Goal: Transaction & Acquisition: Obtain resource

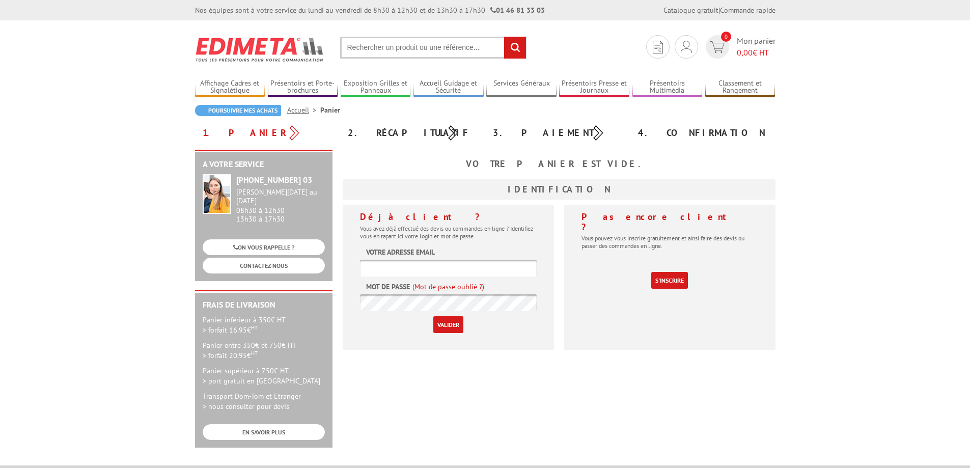
click at [384, 272] on input "text" at bounding box center [448, 268] width 177 height 17
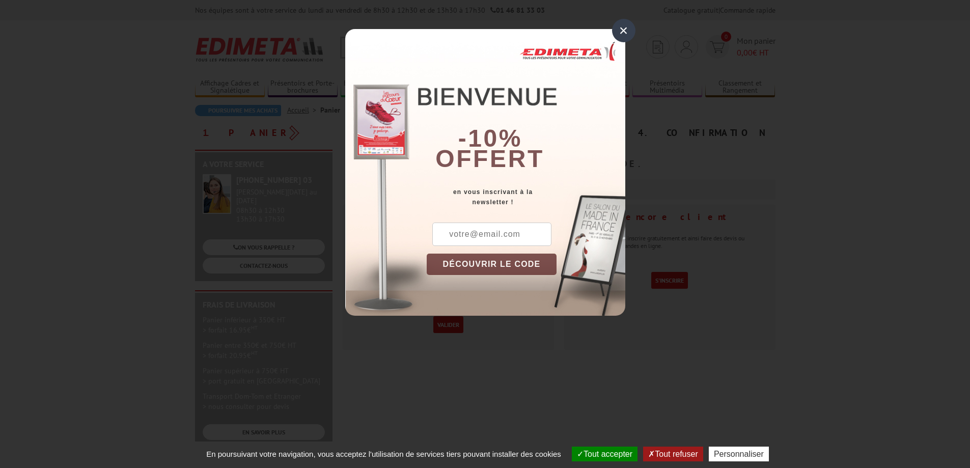
click at [615, 28] on div "×" at bounding box center [623, 30] width 23 height 23
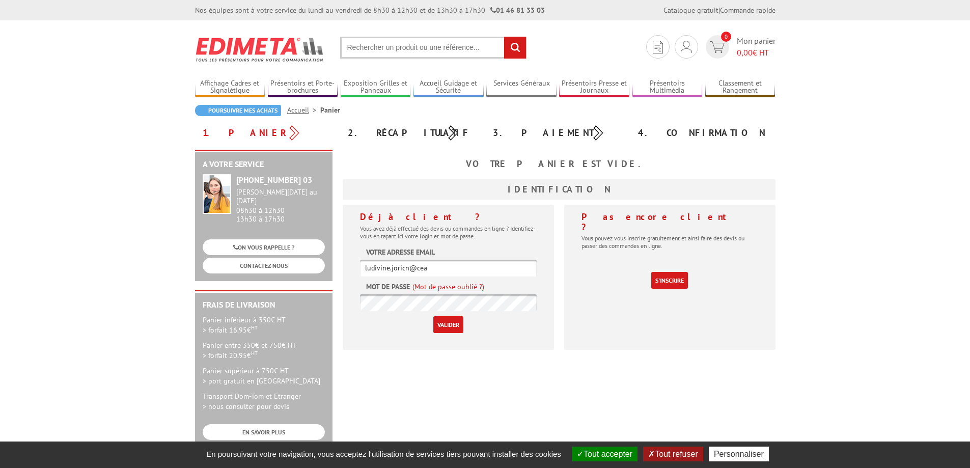
click at [434, 269] on input "ludivine.joricn@cea" at bounding box center [448, 268] width 177 height 17
type input "ludivine.joricn@cea.fr"
click at [448, 327] on input "Valider" at bounding box center [448, 324] width 30 height 17
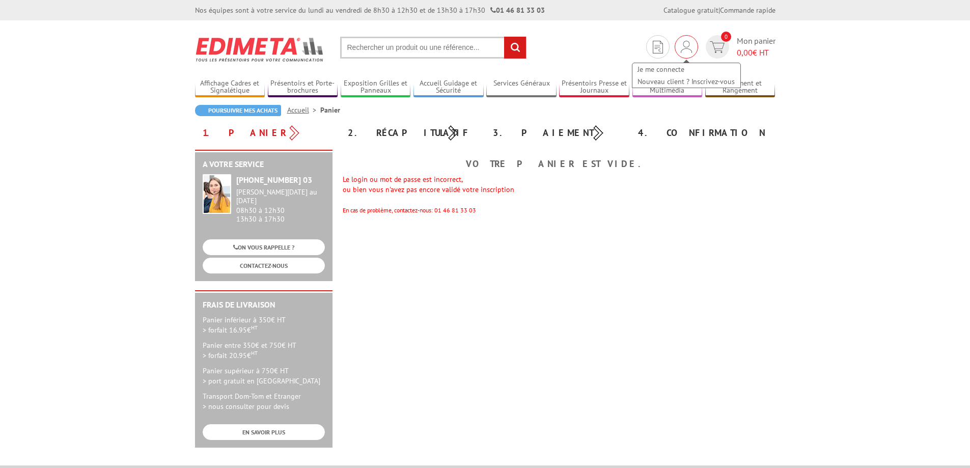
click at [691, 45] on div "Je me connecte Nouveau client ? Inscrivez-vous" at bounding box center [686, 46] width 23 height 23
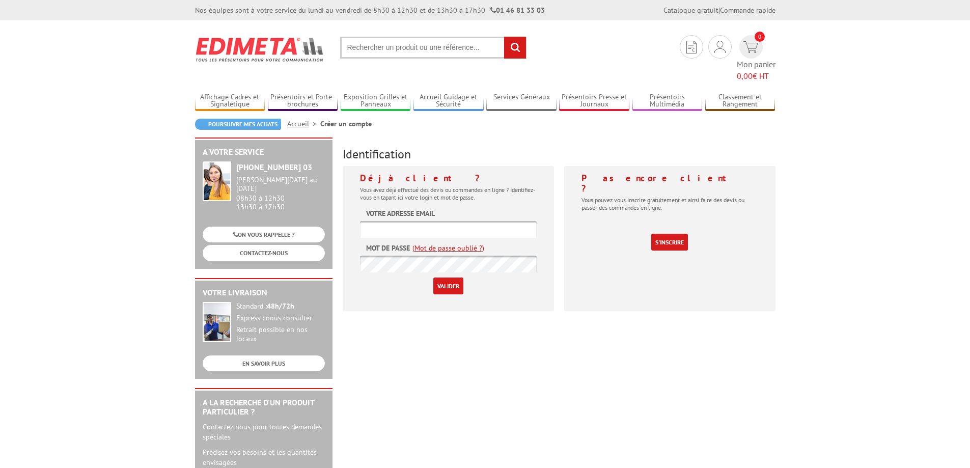
click at [421, 221] on input "text" at bounding box center [448, 229] width 177 height 17
type input "[EMAIL_ADDRESS][DOMAIN_NAME]"
click at [438, 278] on input "Valider" at bounding box center [448, 286] width 30 height 17
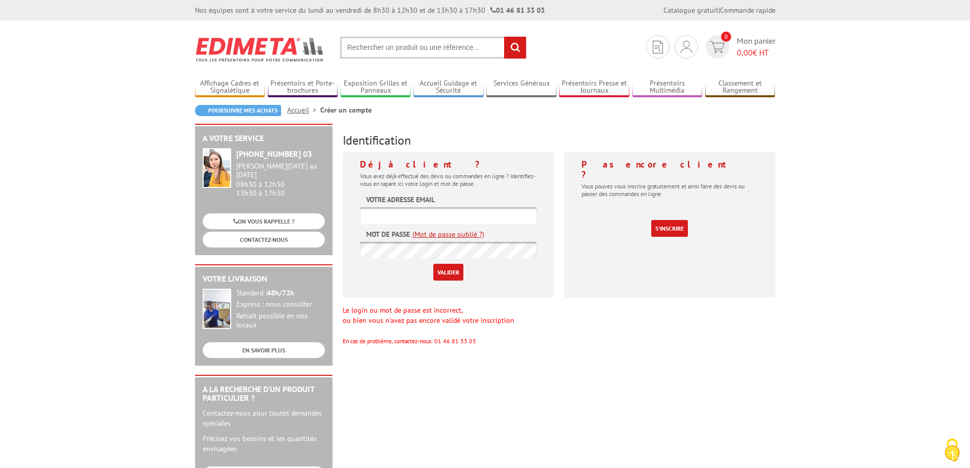
click at [392, 218] on input "text" at bounding box center [448, 215] width 177 height 17
type input "[EMAIL_ADDRESS][DOMAIN_NAME]"
drag, startPoint x: 444, startPoint y: 212, endPoint x: 301, endPoint y: 225, distance: 142.6
click at [301, 225] on div "A votre service +33 (0)1 46 81 33 03 Du Lundi au Vendredi 08h30 à 12h30 13h30 à…" at bounding box center [485, 395] width 591 height 543
click at [438, 271] on input "Valider" at bounding box center [448, 272] width 30 height 17
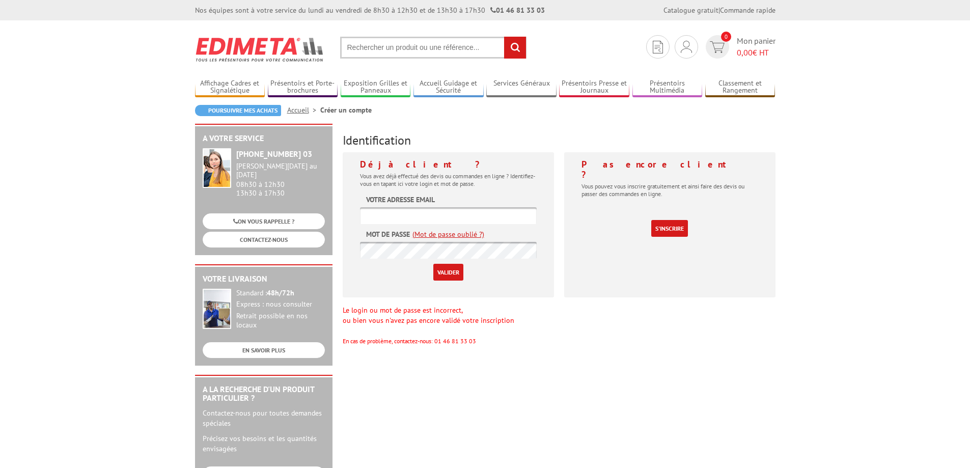
click at [419, 217] on input "text" at bounding box center [448, 215] width 177 height 17
paste input "[EMAIL_ADDRESS][DOMAIN_NAME]"
type input "[EMAIL_ADDRESS][DOMAIN_NAME]"
click at [457, 269] on input "Valider" at bounding box center [448, 272] width 30 height 17
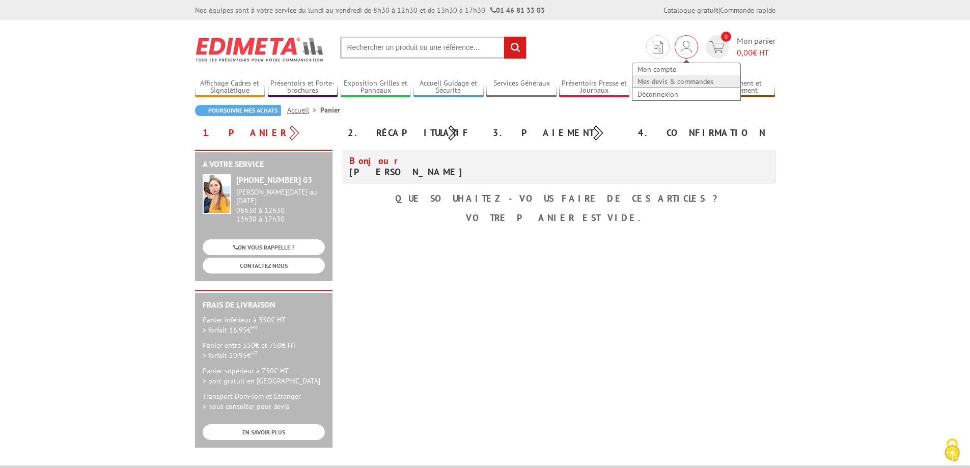
click at [678, 83] on link "Mes devis & commandes" at bounding box center [686, 81] width 108 height 12
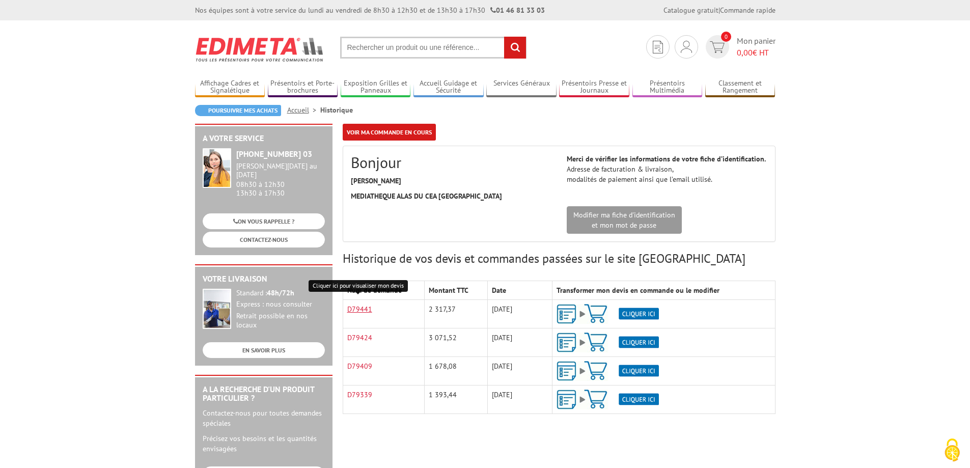
click at [356, 307] on link "D79441" at bounding box center [359, 309] width 25 height 9
click at [366, 337] on link "D79424" at bounding box center [359, 337] width 25 height 9
click at [599, 310] on img at bounding box center [608, 314] width 102 height 20
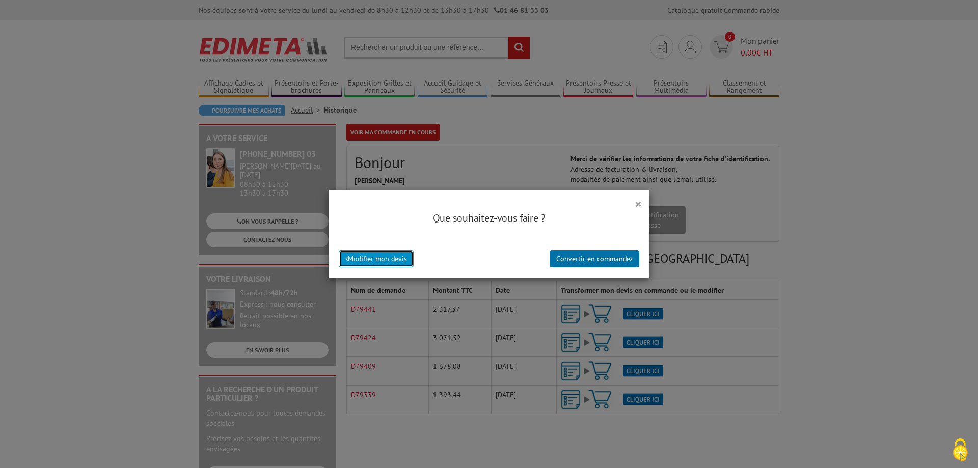
click at [360, 254] on button "Modifier mon devis" at bounding box center [376, 258] width 75 height 17
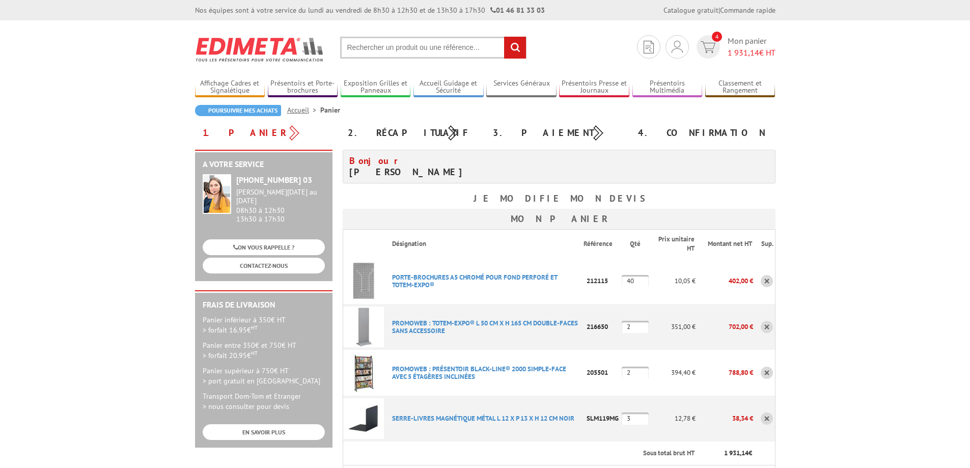
drag, startPoint x: 641, startPoint y: 417, endPoint x: 630, endPoint y: 417, distance: 11.2
click at [630, 417] on input "3" at bounding box center [635, 418] width 27 height 12
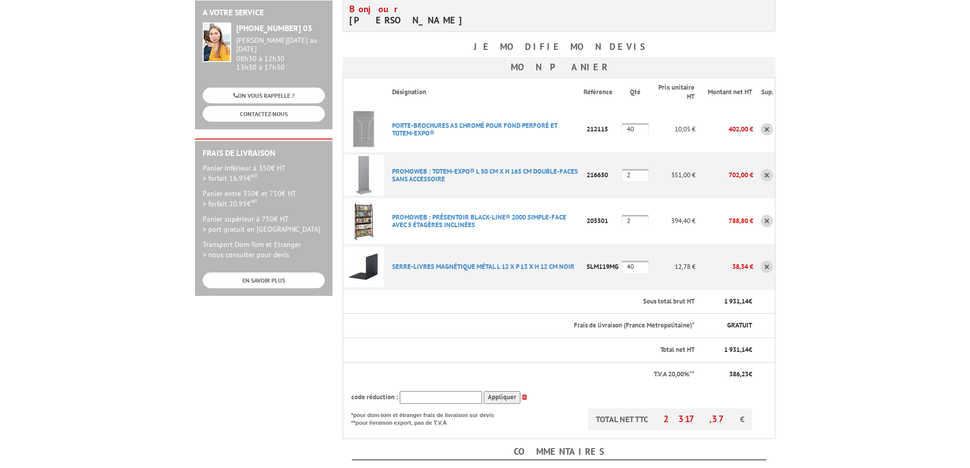
scroll to position [153, 0]
type input "40"
click at [849, 300] on body "Nos équipes sont à votre service du lundi au vendredi de 8h30 à 12h30 et de 13h…" at bounding box center [485, 341] width 970 height 989
click at [590, 296] on th "Sous total brut HT" at bounding box center [540, 301] width 312 height 24
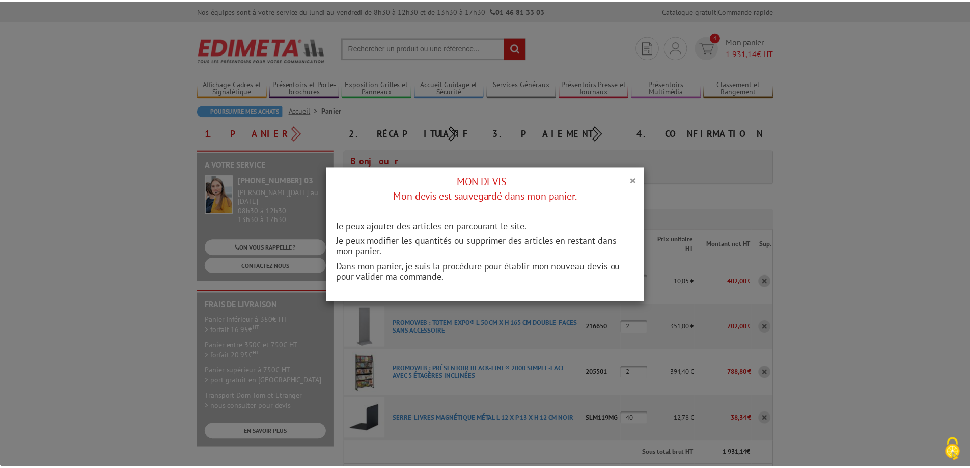
scroll to position [0, 0]
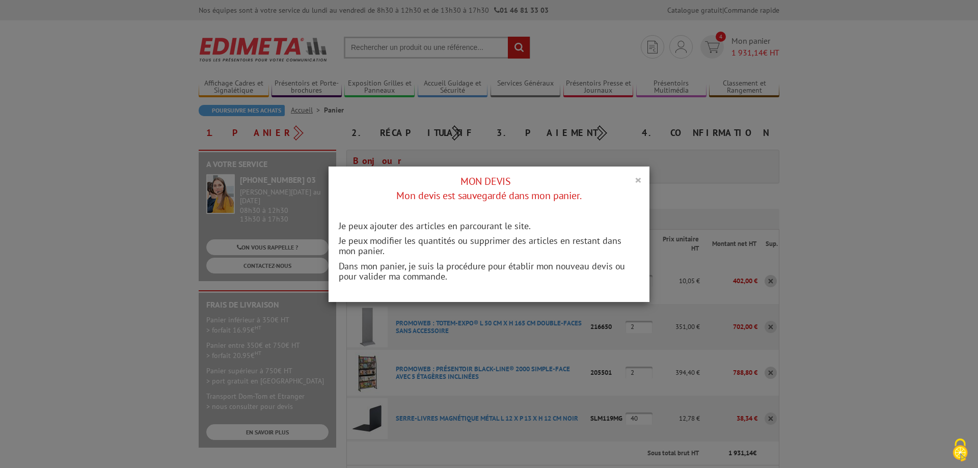
click at [634, 179] on button "×" at bounding box center [637, 179] width 7 height 13
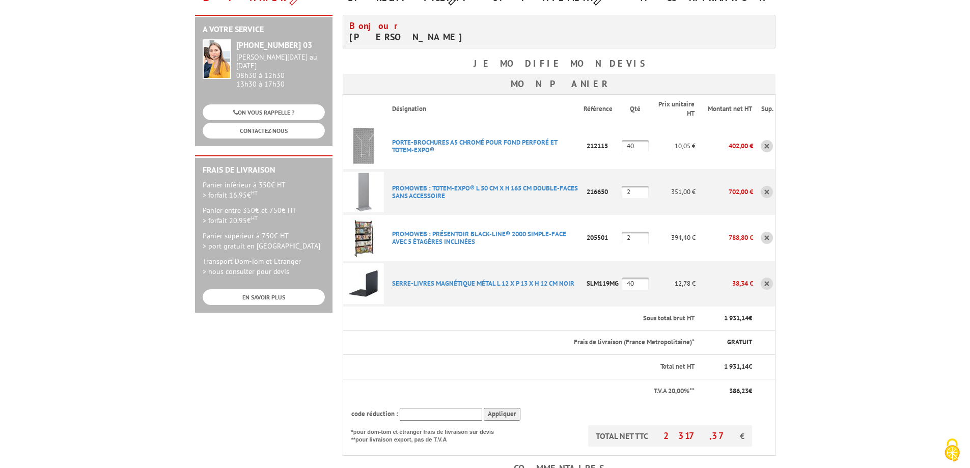
scroll to position [204, 0]
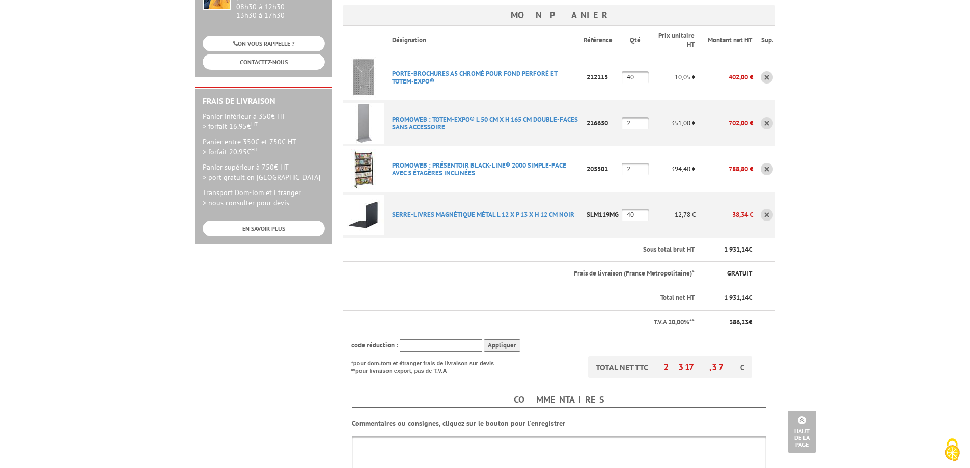
click at [816, 372] on body "Nos équipes sont à votre service du lundi au vendredi de 8h30 à 12h30 et de 13h…" at bounding box center [485, 291] width 970 height 991
click at [510, 344] on input "Appliquer" at bounding box center [502, 345] width 37 height 13
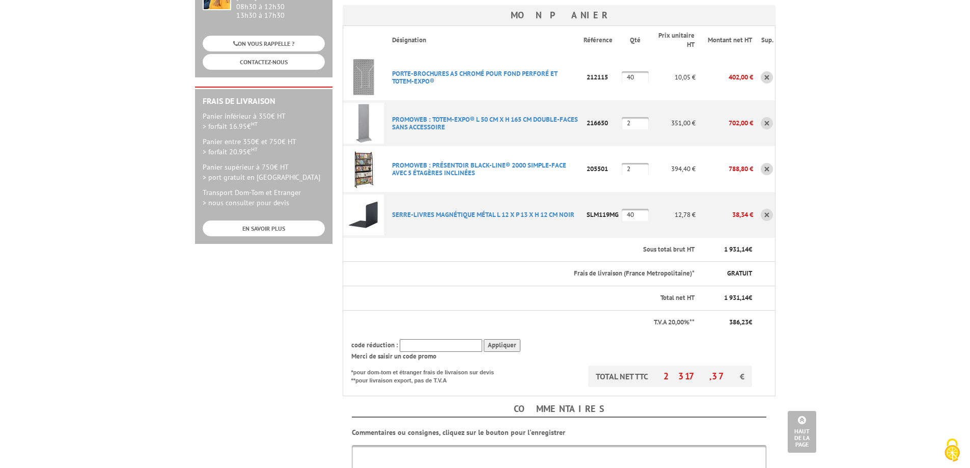
click at [848, 311] on body "Nos équipes sont à votre service du lundi au vendredi de 8h30 à 12h30 et de 13h…" at bounding box center [485, 296] width 970 height 1000
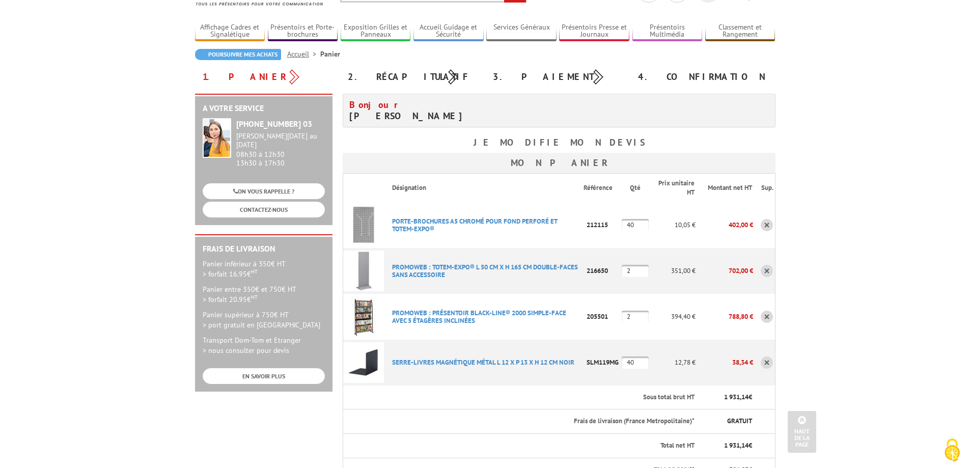
scroll to position [51, 0]
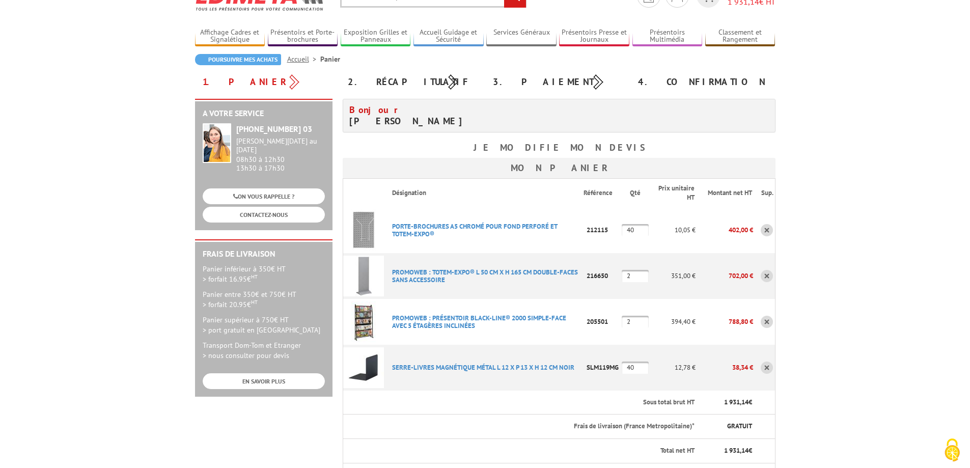
click at [639, 368] on input "40" at bounding box center [635, 368] width 27 height 12
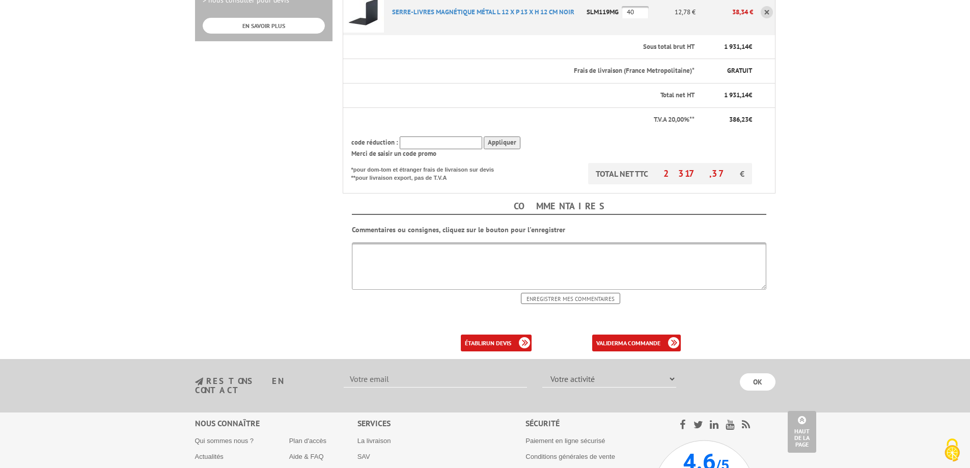
scroll to position [407, 0]
click at [497, 343] on b "un devis" at bounding box center [498, 342] width 25 height 8
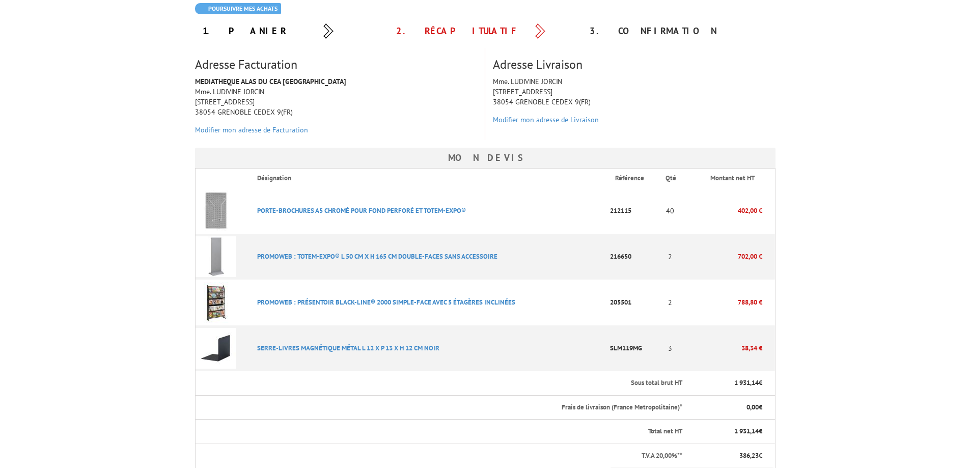
scroll to position [204, 0]
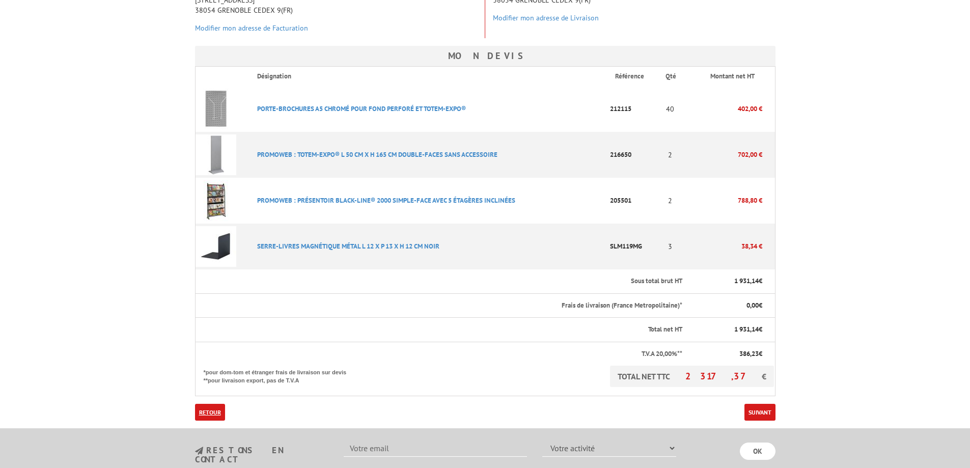
click at [210, 412] on link "Retour" at bounding box center [210, 412] width 30 height 17
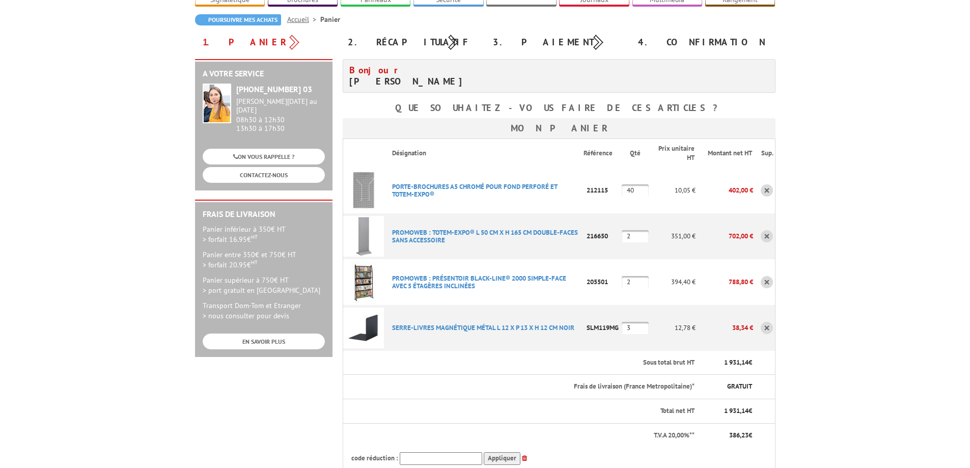
scroll to position [102, 0]
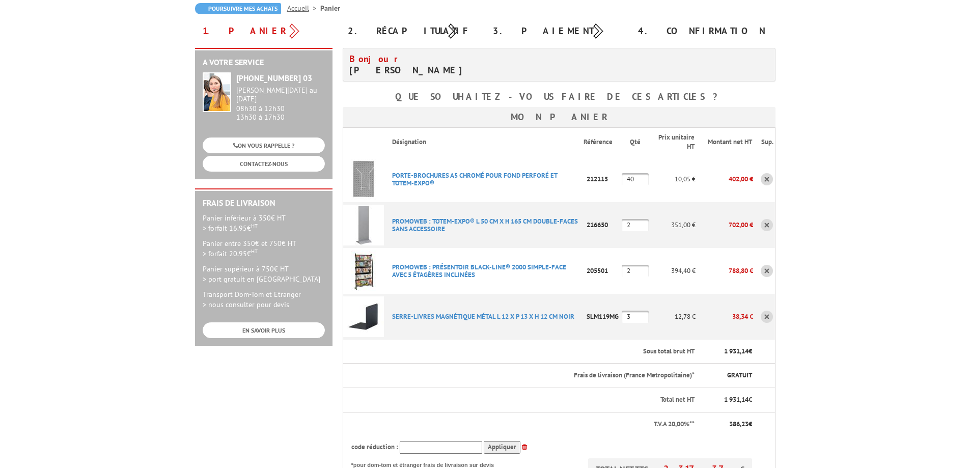
click at [632, 322] on input "3" at bounding box center [635, 317] width 27 height 12
type input "40"
click at [809, 317] on body "Nos équipes sont à votre service du lundi au vendredi de 8h30 à 12h30 et de 13h…" at bounding box center [485, 393] width 970 height 991
click at [575, 316] on p "SERRE-LIVRES MAGNéTIQUE MéTAL L 12 X P 13 X H 12 CM NOIR" at bounding box center [484, 317] width 200 height 18
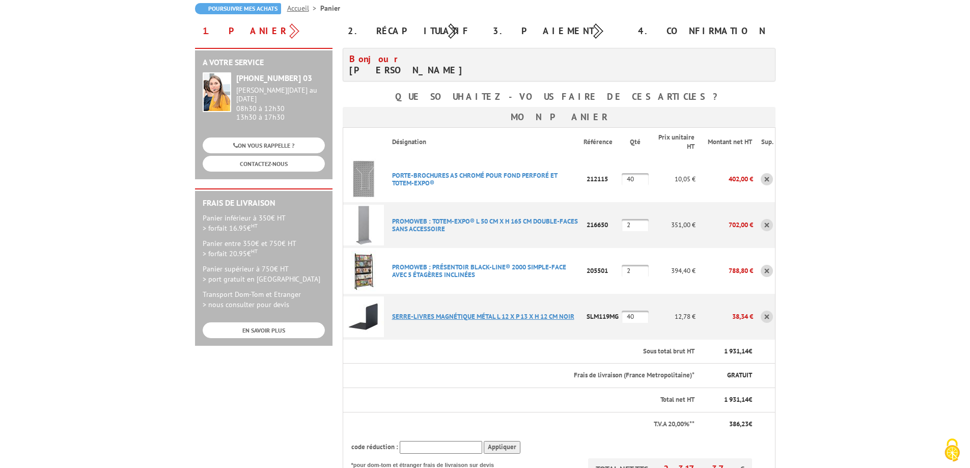
click at [403, 314] on link "SERRE-LIVRES MAGNéTIQUE MéTAL L 12 X P 13 X H 12 CM NOIR" at bounding box center [483, 316] width 182 height 9
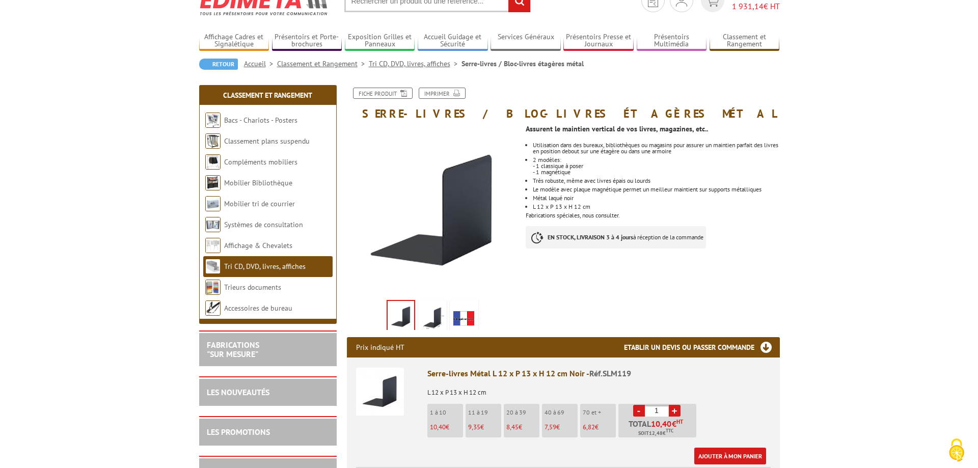
scroll to position [204, 0]
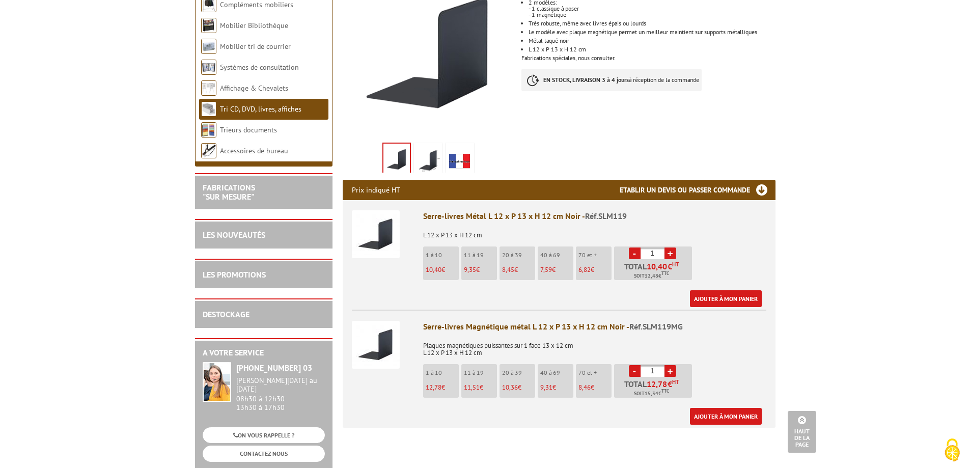
click at [657, 253] on input "1" at bounding box center [653, 253] width 24 height 12
type input "4"
click at [659, 374] on input "1" at bounding box center [653, 371] width 24 height 12
type input "40"
click at [719, 412] on link "Ajouter à mon panier" at bounding box center [726, 416] width 72 height 17
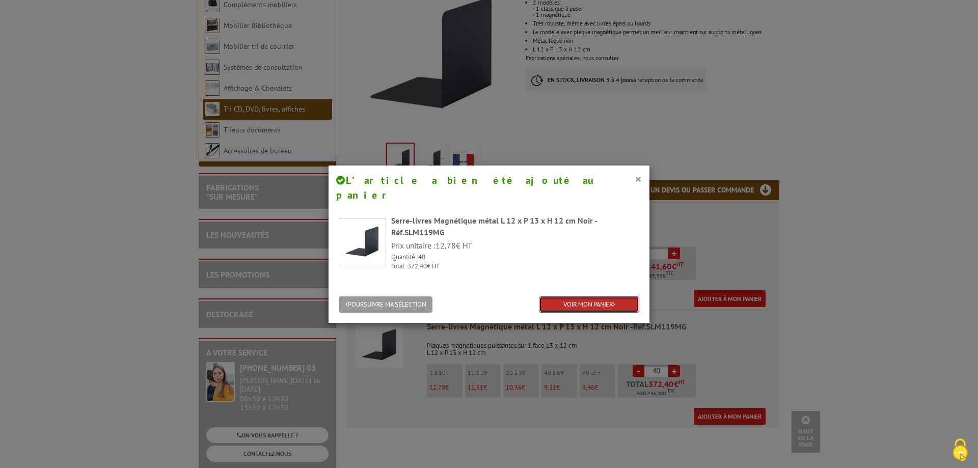
click at [552, 296] on link "VOIR MON PANIER" at bounding box center [589, 304] width 100 height 17
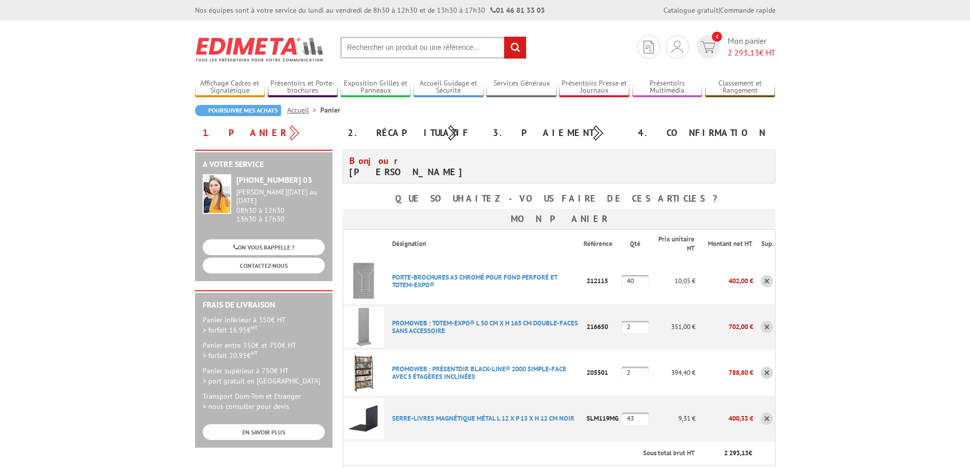
click at [636, 416] on input "43" at bounding box center [635, 418] width 27 height 12
type input "40"
click at [420, 418] on link "SERRE-LIVRES MAGNéTIQUE MéTAL L 12 X P 13 X H 12 CM NOIR" at bounding box center [483, 418] width 182 height 9
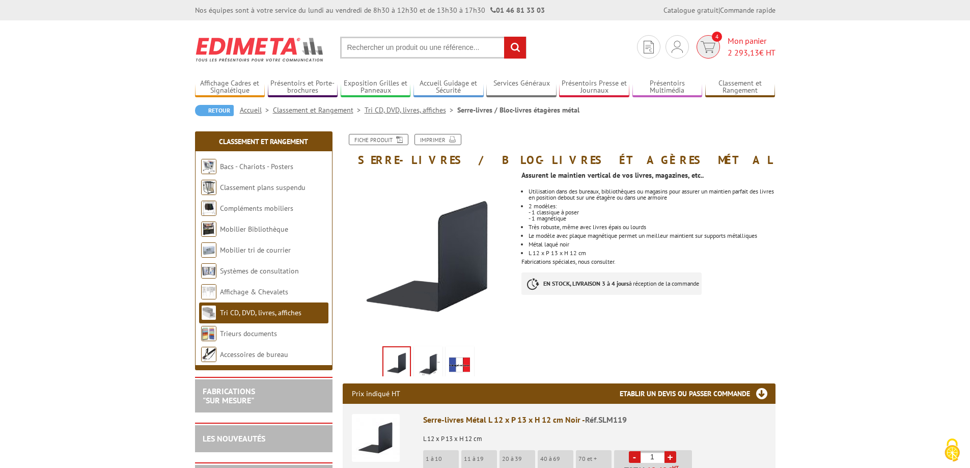
click at [725, 49] on link "4 Mon panier 2 293,13 € HT" at bounding box center [734, 46] width 81 height 23
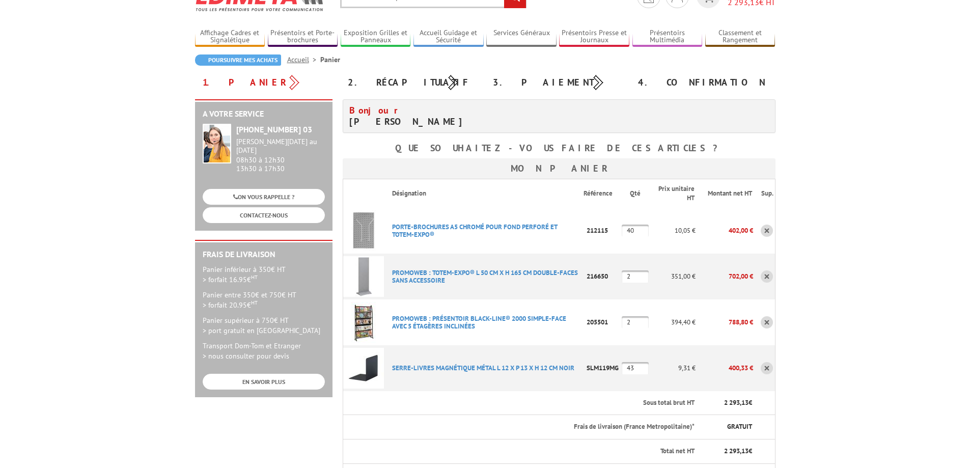
scroll to position [153, 0]
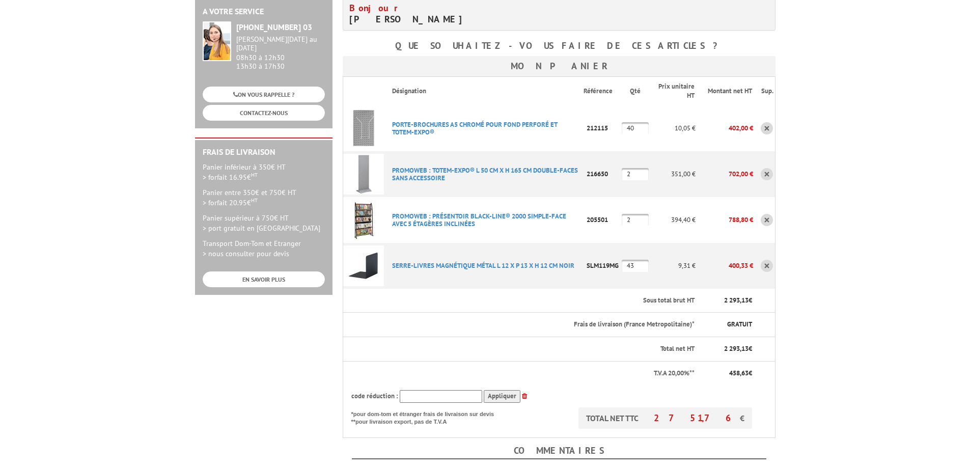
click at [639, 267] on input "43" at bounding box center [635, 266] width 27 height 12
drag, startPoint x: 639, startPoint y: 266, endPoint x: 610, endPoint y: 266, distance: 29.0
click at [610, 266] on tr "SERRE-LIVRES MAGNéTIQUE MéTAL L 12 X P 13 X H 12 CM NOIR Code promo non activab…" at bounding box center [559, 266] width 432 height 46
click at [459, 264] on link "SERRE-LIVRES MAGNéTIQUE MéTAL L 12 X P 13 X H 12 CM NOIR" at bounding box center [483, 265] width 182 height 9
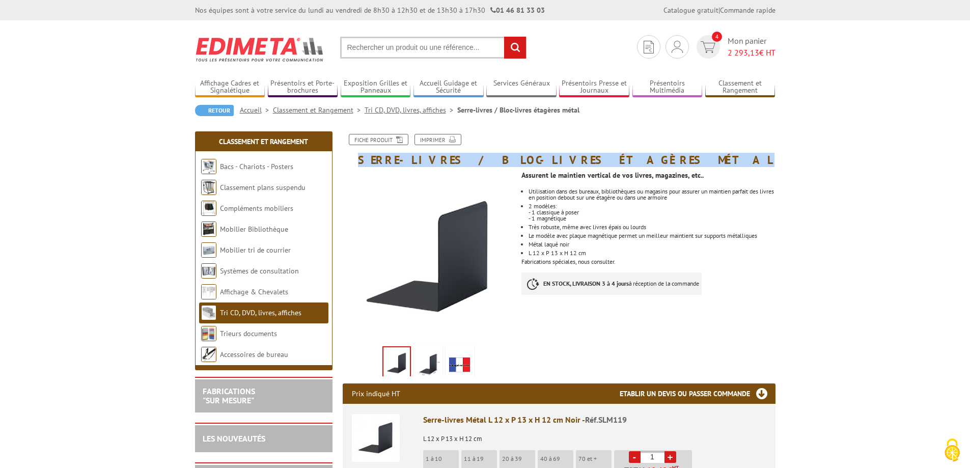
drag, startPoint x: 595, startPoint y: 161, endPoint x: 347, endPoint y: 155, distance: 247.5
click at [347, 155] on h1 "Serre-livres / Bloc-livres étagères métal" at bounding box center [559, 150] width 448 height 32
copy h1 "Serre-livres / Bloc-livres étagères métal"
click at [700, 40] on span "4" at bounding box center [708, 46] width 23 height 23
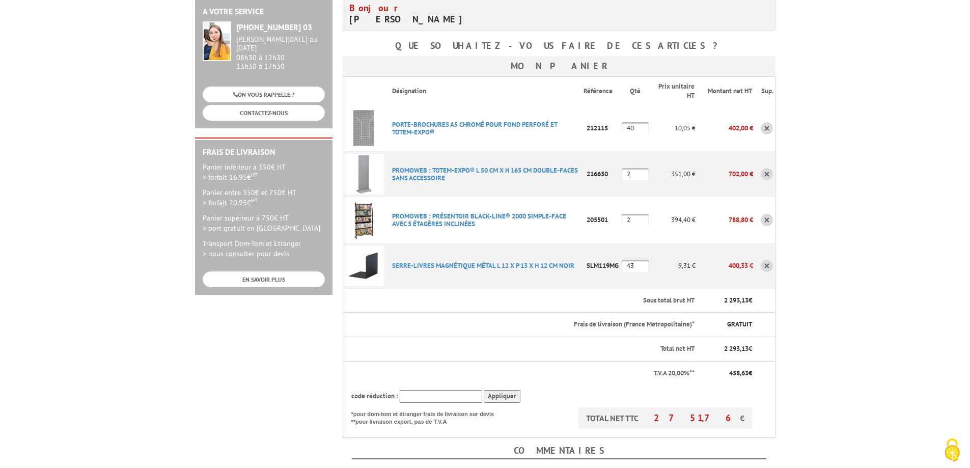
click at [768, 268] on link at bounding box center [767, 266] width 12 height 12
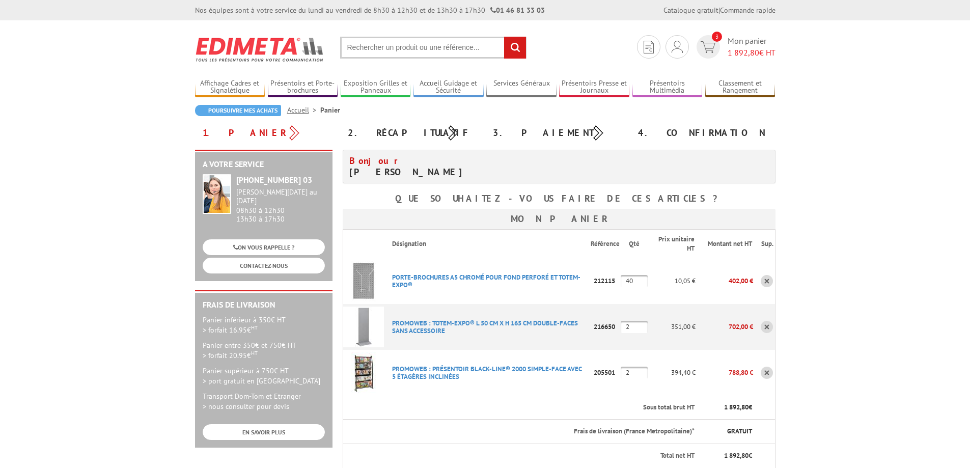
click at [397, 49] on input "text" at bounding box center [433, 48] width 186 height 22
click at [357, 48] on input "text" at bounding box center [433, 48] width 186 height 22
click at [368, 42] on input "text" at bounding box center [433, 48] width 186 height 22
paste input "Serre-livres / Bloc-livres étagères métal"
type input "Serre-livres / Bloc-livres étagères métal"
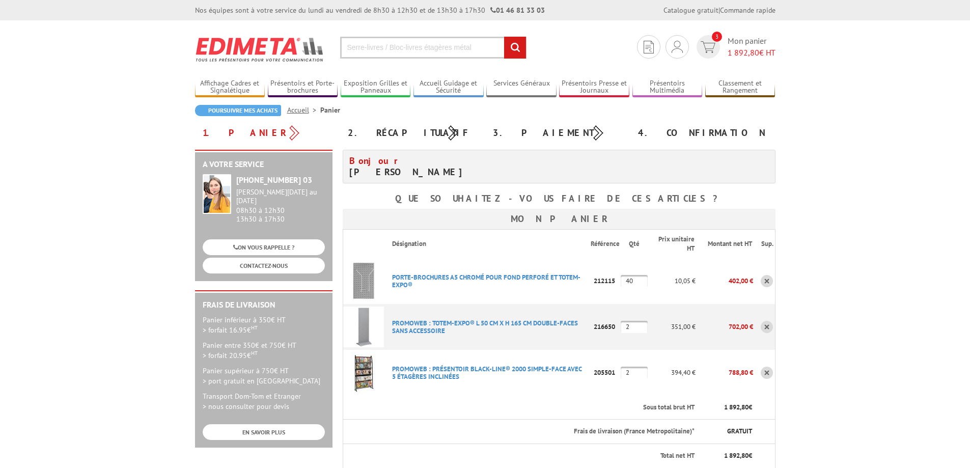
click at [504, 37] on input "rechercher" at bounding box center [515, 48] width 22 height 22
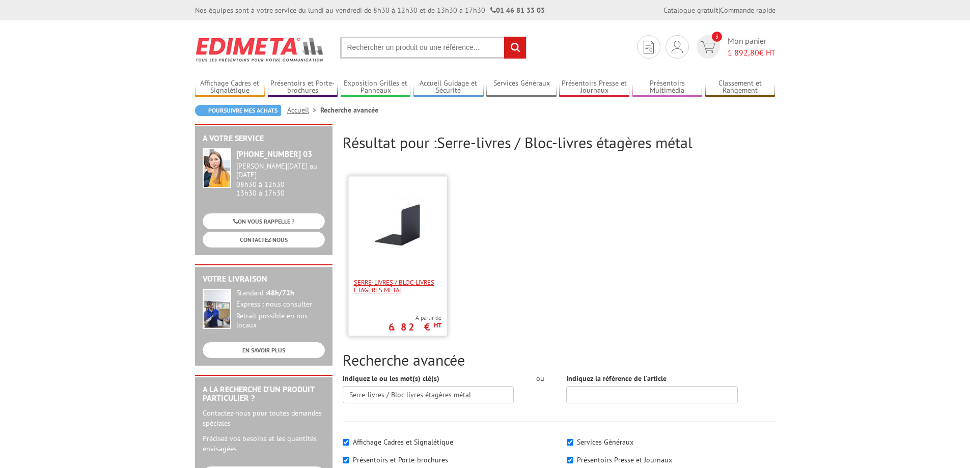
click at [432, 289] on span "Serre-livres / Bloc-livres étagères métal" at bounding box center [398, 286] width 88 height 15
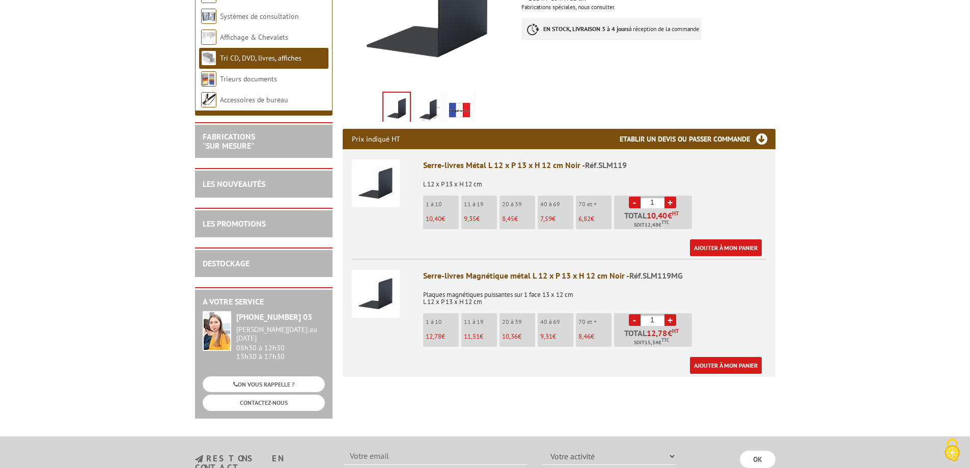
click at [661, 323] on input "1" at bounding box center [653, 320] width 24 height 12
type input "42"
click at [723, 366] on link "Ajouter à mon panier" at bounding box center [726, 365] width 72 height 17
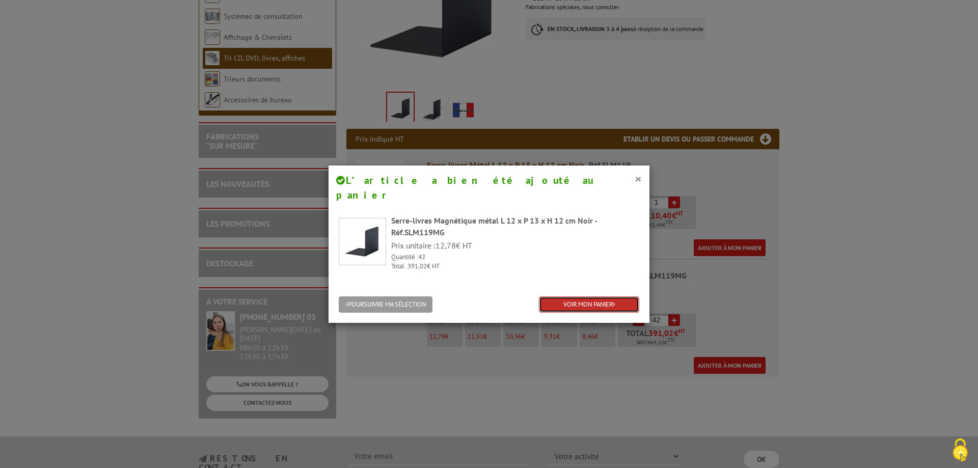
click at [602, 296] on link "VOIR MON PANIER" at bounding box center [589, 304] width 100 height 17
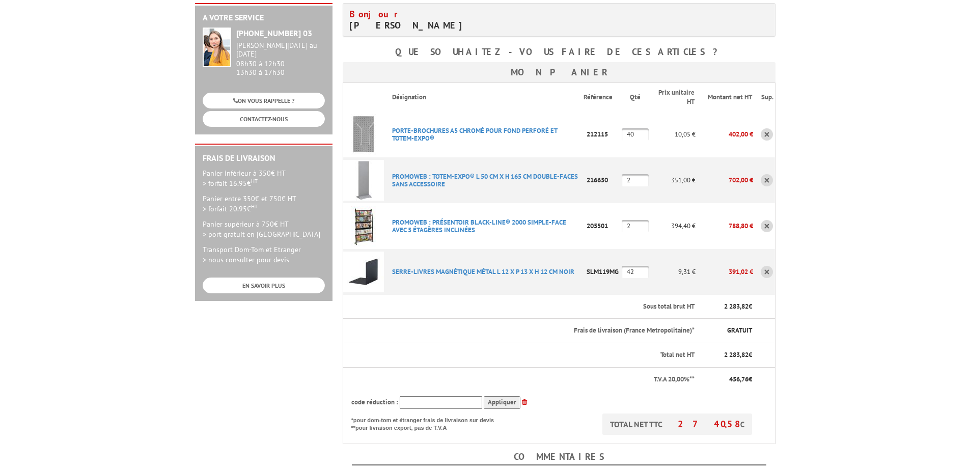
scroll to position [153, 0]
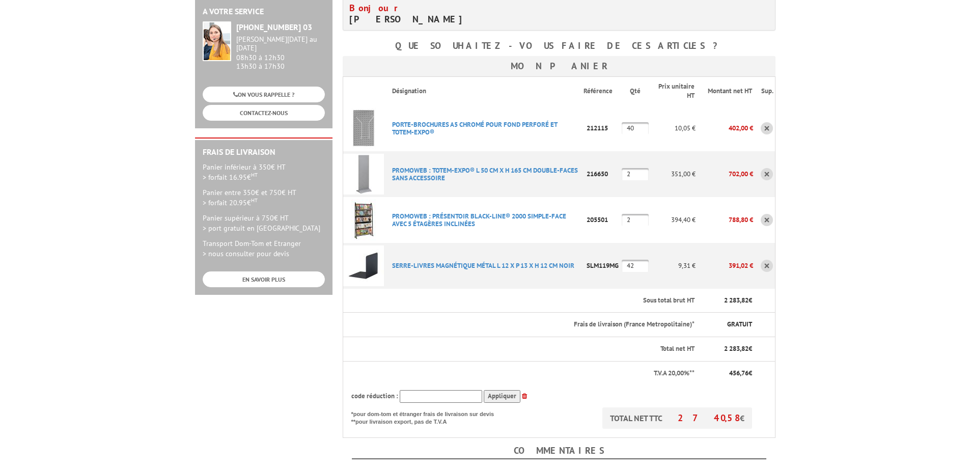
click at [768, 262] on link at bounding box center [767, 266] width 12 height 12
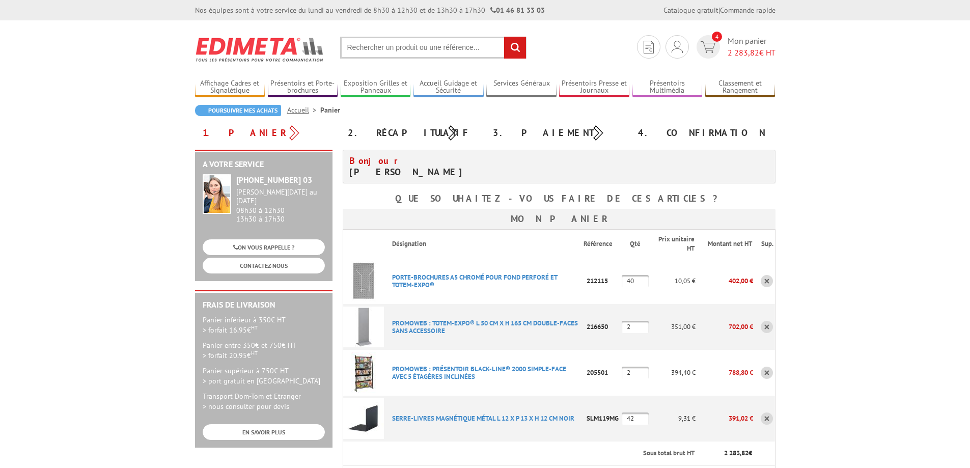
click at [420, 48] on input "text" at bounding box center [433, 48] width 186 height 22
paste input "Serre-livres / Bloc-livres étagères métal"
type input "Serre-livres / Bloc-livres étagères métal"
click at [518, 46] on input "rechercher" at bounding box center [515, 48] width 22 height 22
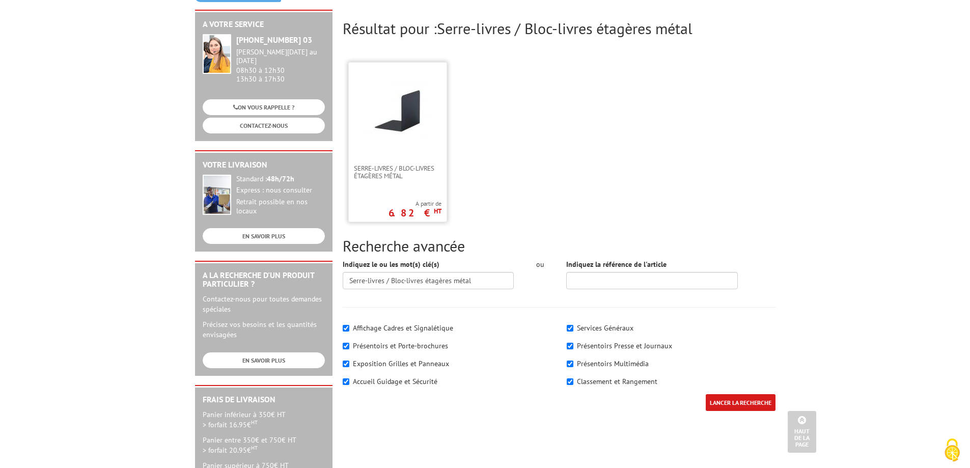
scroll to position [102, 0]
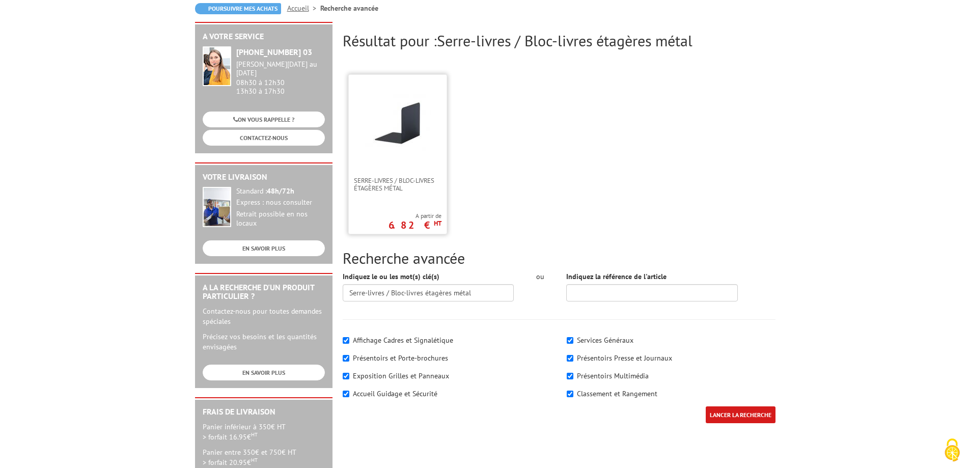
click at [378, 173] on link at bounding box center [398, 126] width 98 height 102
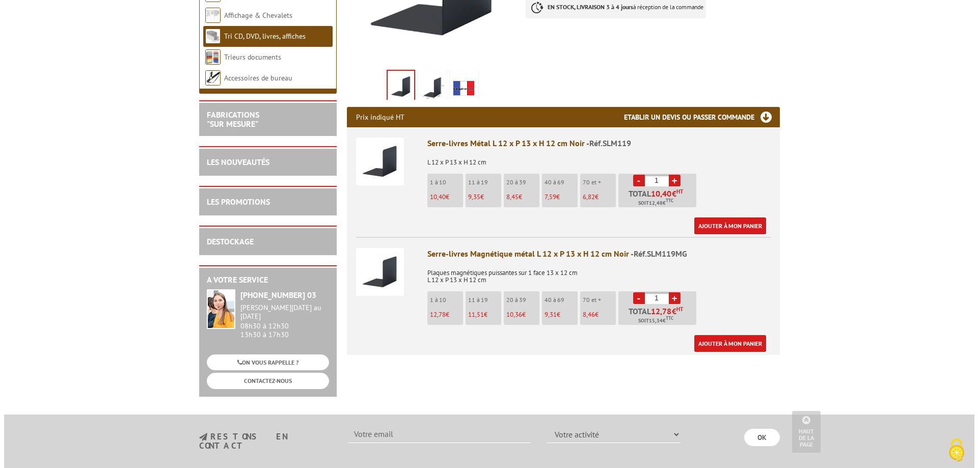
scroll to position [356, 0]
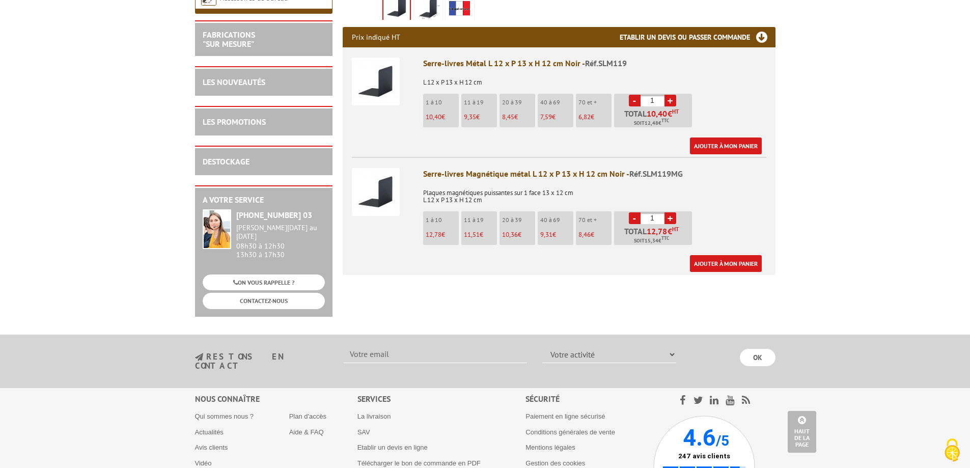
click at [654, 222] on input "1" at bounding box center [653, 218] width 24 height 12
type input "40"
click at [709, 264] on link "Ajouter à mon panier" at bounding box center [726, 263] width 72 height 17
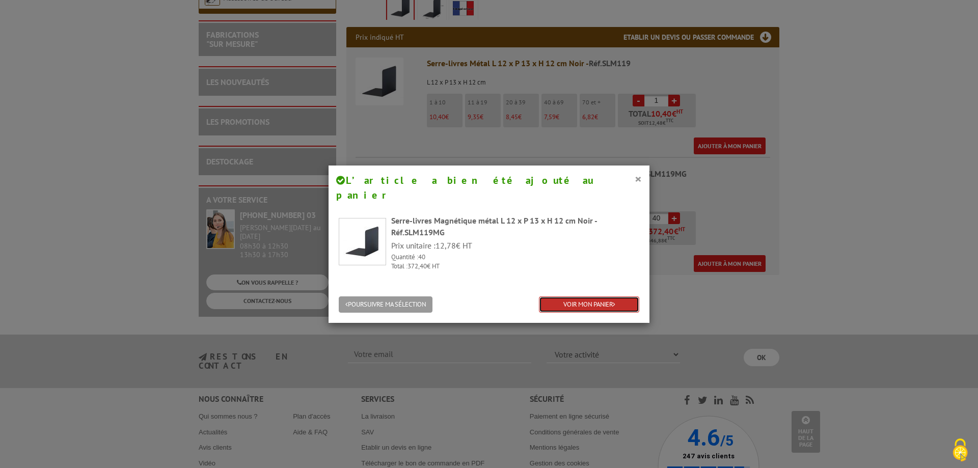
click at [602, 296] on link "VOIR MON PANIER" at bounding box center [589, 304] width 100 height 17
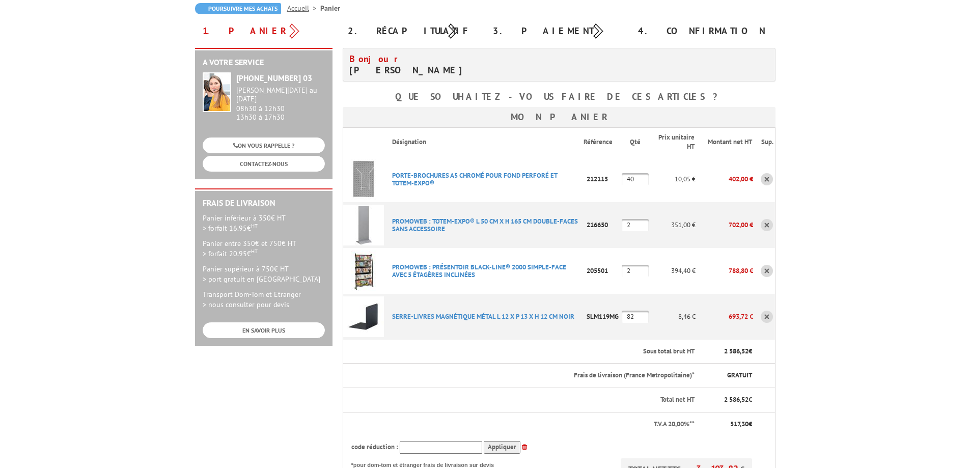
scroll to position [153, 0]
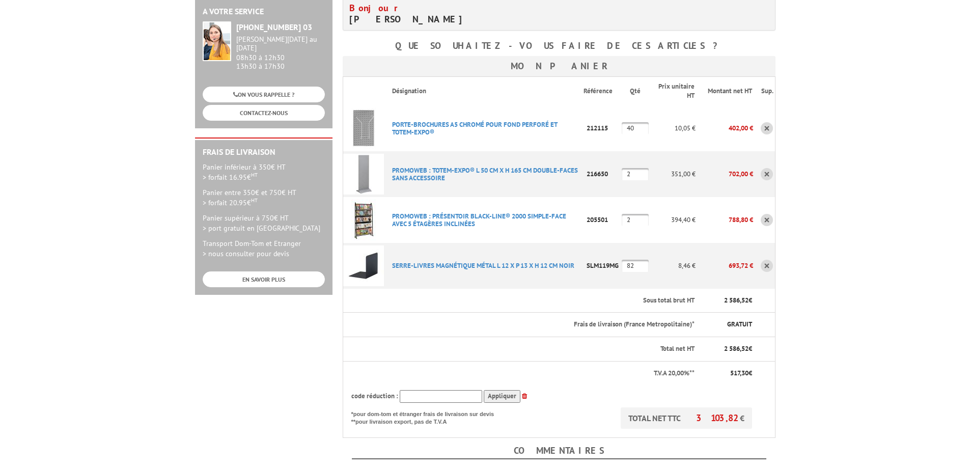
click at [765, 265] on link at bounding box center [767, 266] width 12 height 12
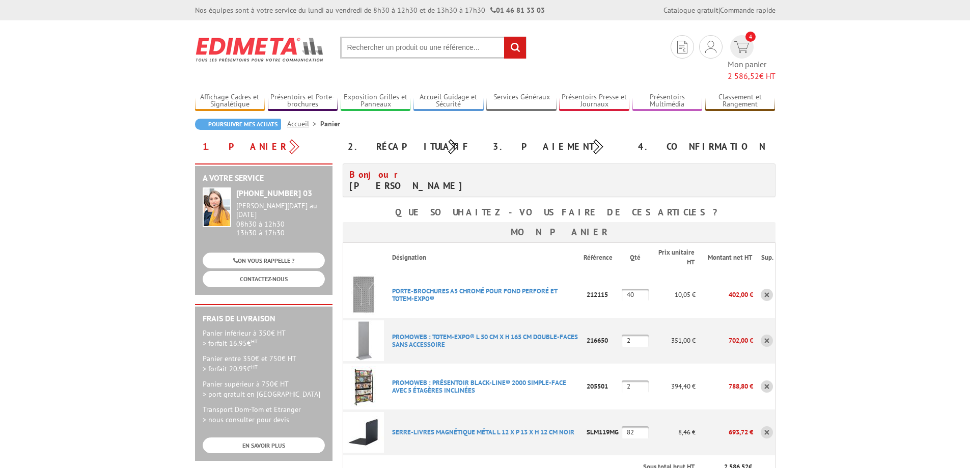
click at [768, 426] on link at bounding box center [767, 432] width 12 height 12
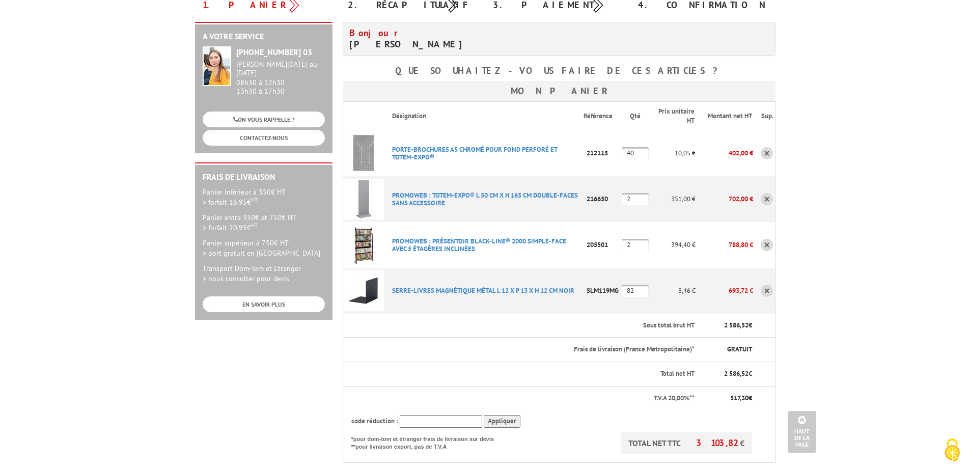
scroll to position [102, 0]
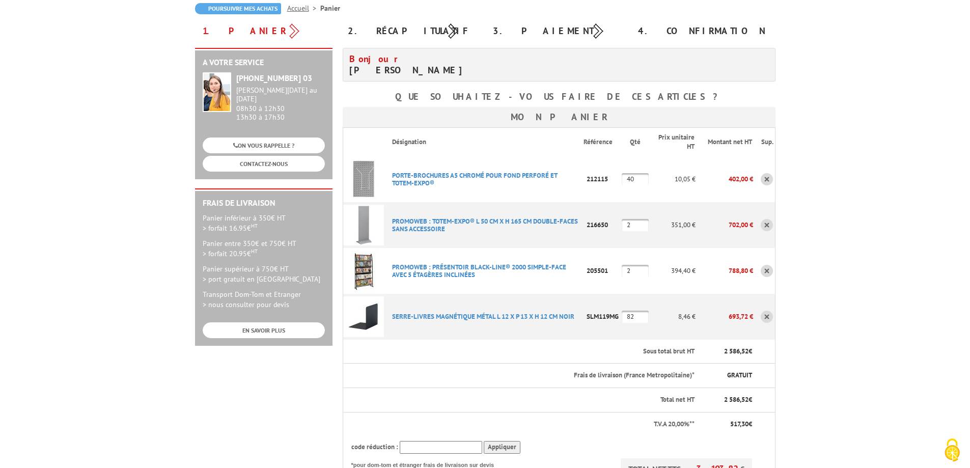
click at [765, 317] on link at bounding box center [767, 317] width 12 height 12
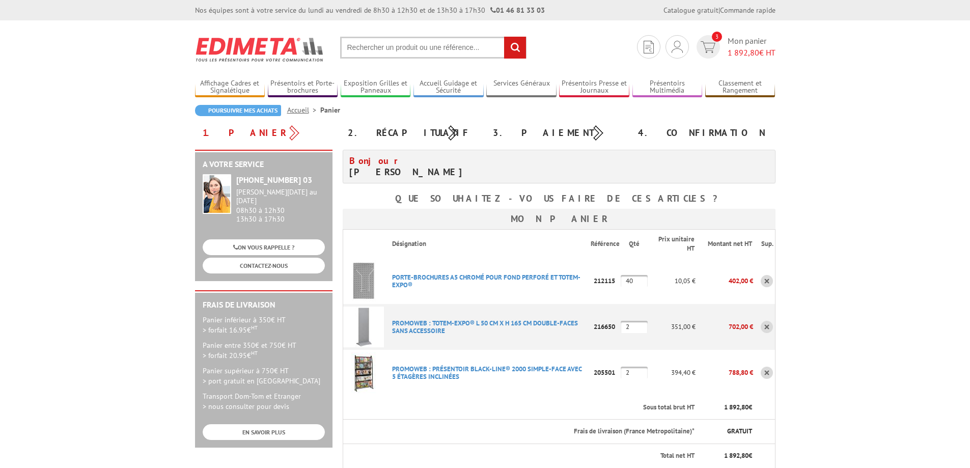
click at [374, 45] on input "text" at bounding box center [433, 48] width 186 height 22
paste input "Serre-livres / Bloc-livres étagères métal"
type input "Serre-livres / Bloc-livres étagères métal"
click at [520, 52] on input "rechercher" at bounding box center [515, 48] width 22 height 22
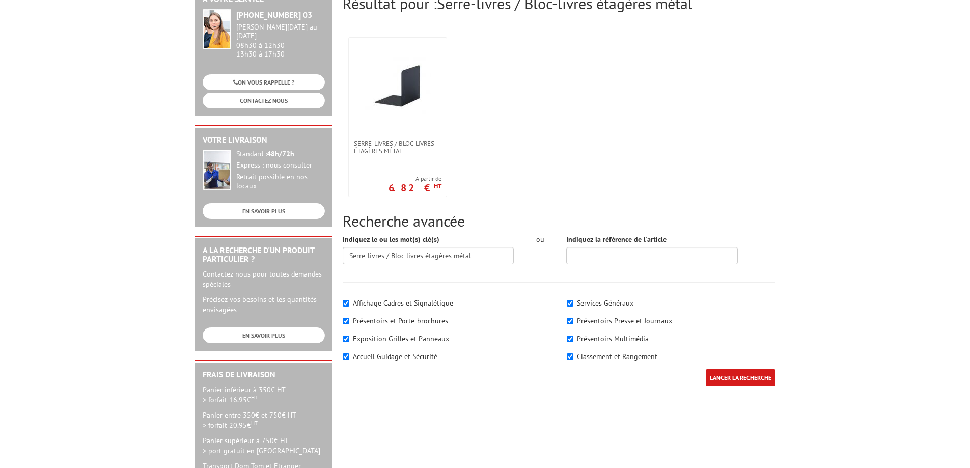
scroll to position [204, 0]
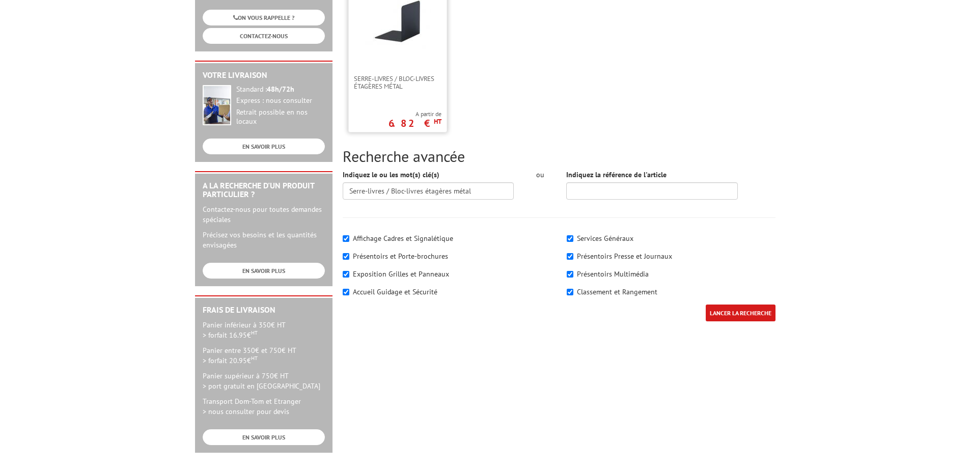
click at [400, 108] on div "Serre-livres / Bloc-livres étagères métal A partir de 6.82 € HT" at bounding box center [397, 53] width 99 height 160
click at [414, 86] on span "Serre-livres / Bloc-livres étagères métal" at bounding box center [398, 82] width 88 height 15
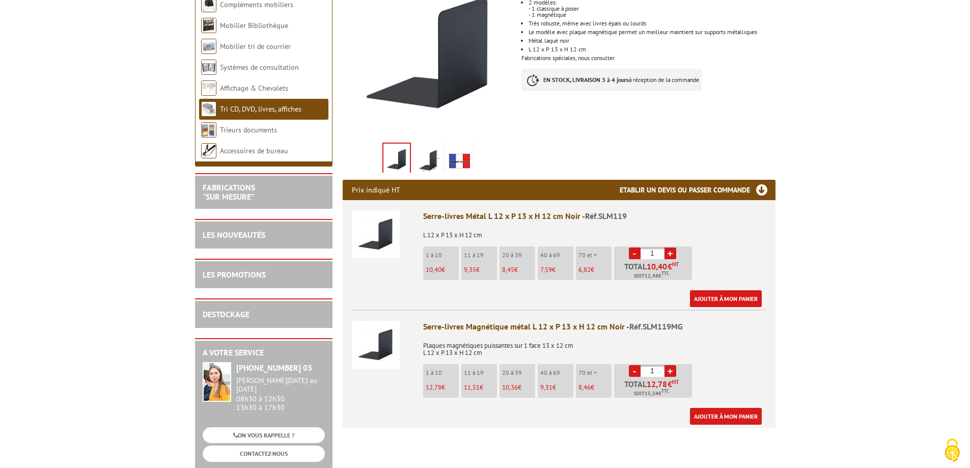
click at [647, 375] on input "1" at bounding box center [653, 371] width 24 height 12
type input "40"
click at [746, 414] on link "Ajouter à mon panier" at bounding box center [726, 416] width 72 height 17
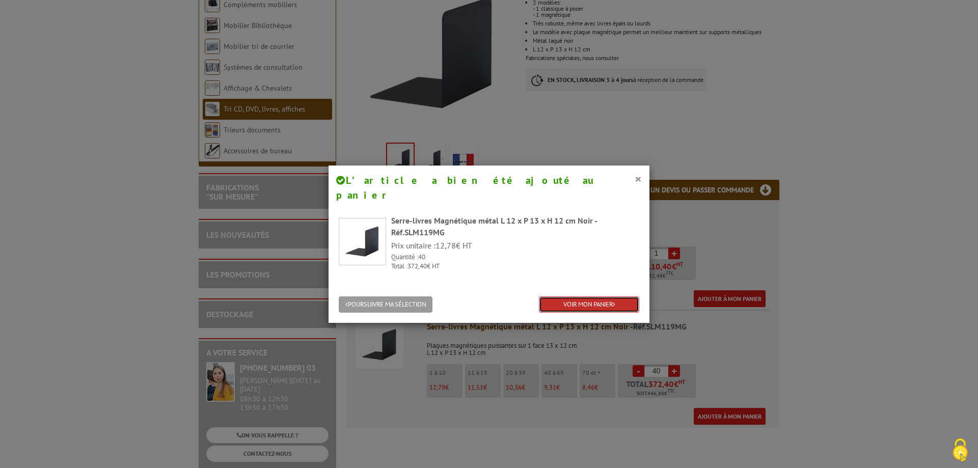
click at [552, 296] on link "VOIR MON PANIER" at bounding box center [589, 304] width 100 height 17
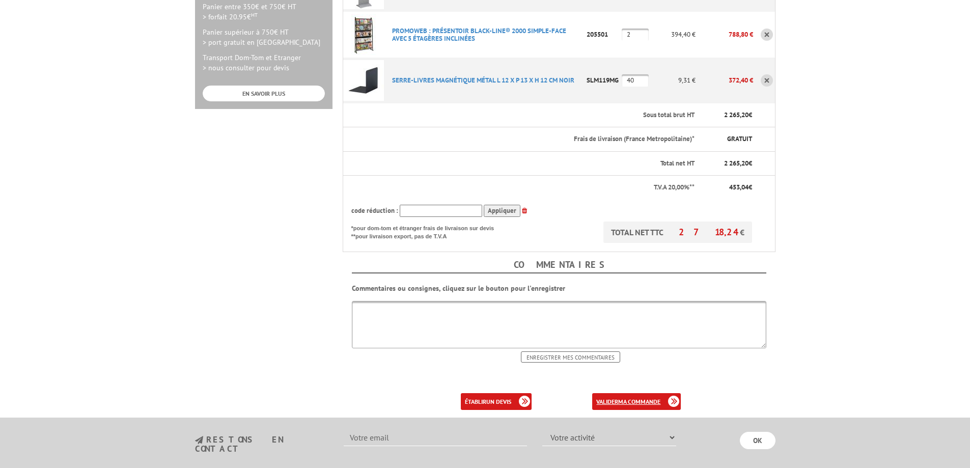
scroll to position [407, 0]
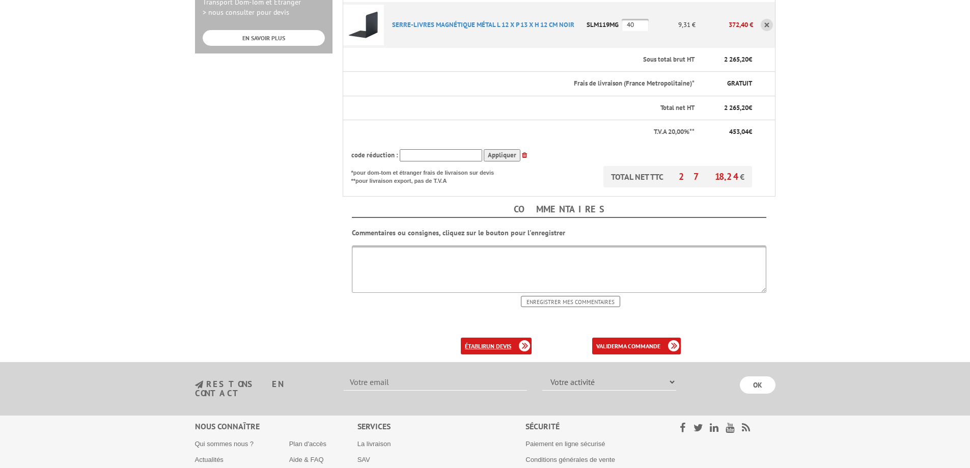
click at [495, 342] on b "un devis" at bounding box center [498, 346] width 25 height 8
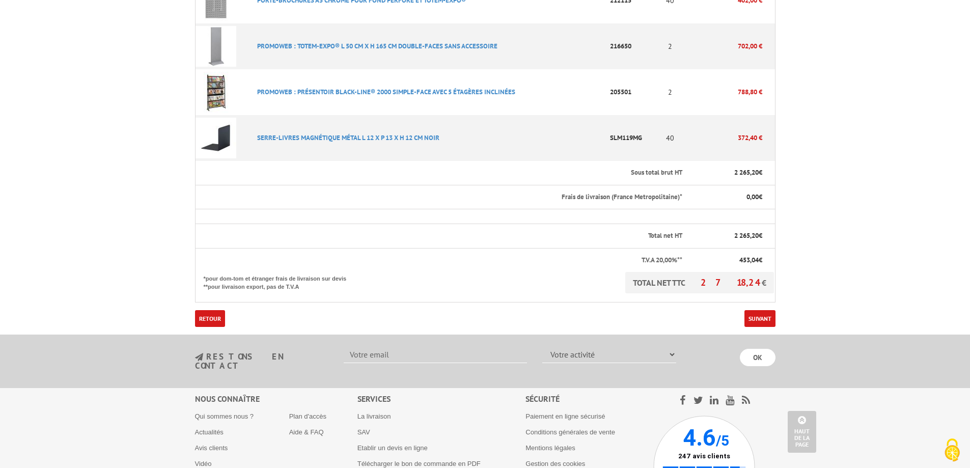
scroll to position [406, 0]
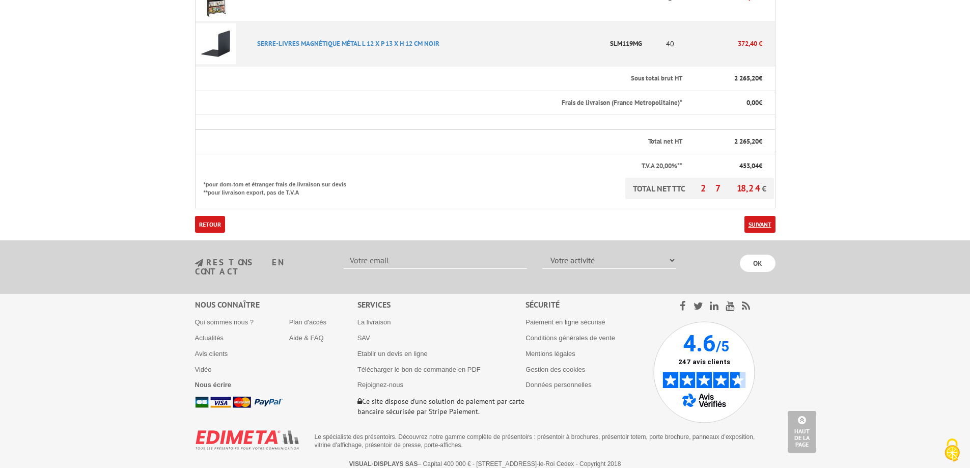
click at [756, 223] on link "Suivant" at bounding box center [759, 224] width 31 height 17
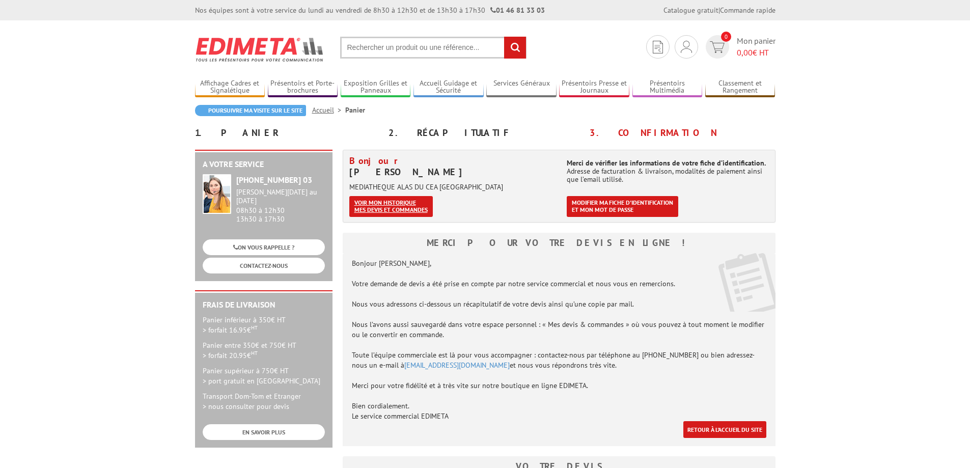
click at [401, 201] on link "Voir mon historique mes devis et commandes" at bounding box center [391, 206] width 84 height 21
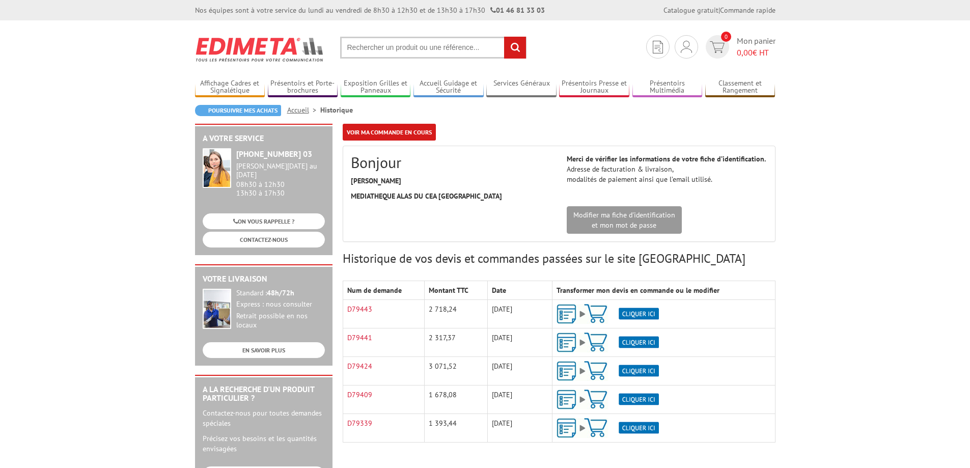
click at [564, 309] on img at bounding box center [608, 314] width 102 height 20
